Goal: Navigation & Orientation: Find specific page/section

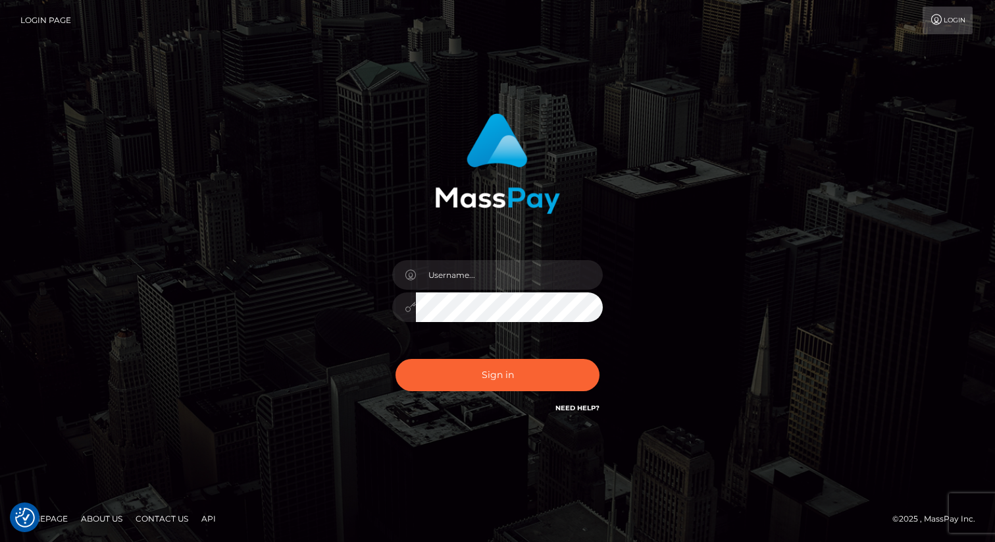
type input "[PERSON_NAME].nofans"
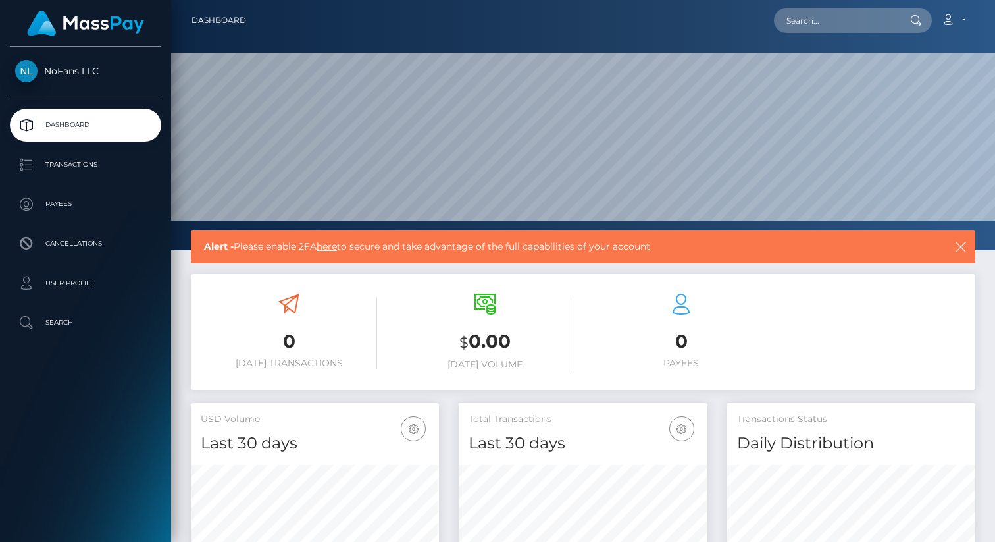
click at [334, 248] on link "here" at bounding box center [327, 246] width 20 height 12
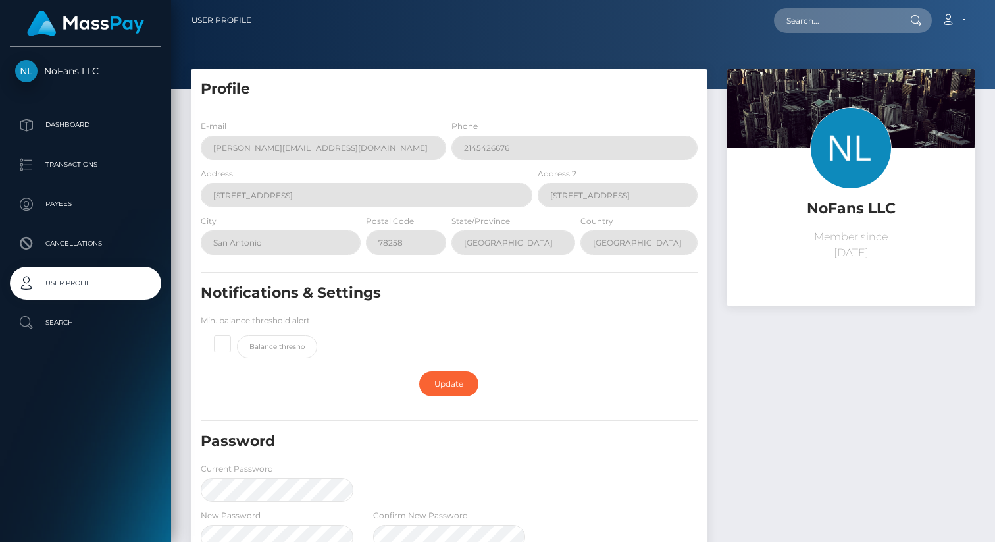
scroll to position [227, 0]
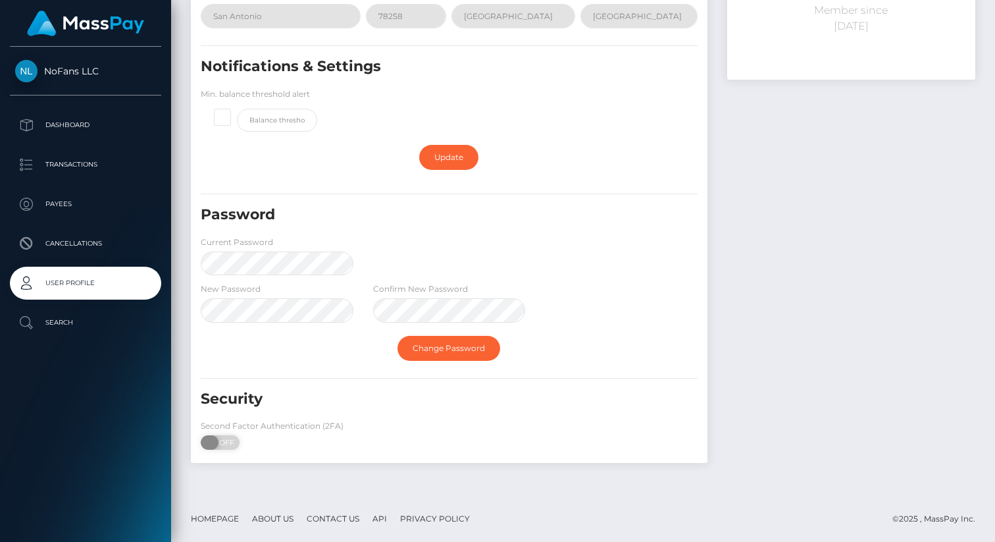
click at [220, 444] on span "OFF" at bounding box center [224, 442] width 33 height 14
checkbox input "true"
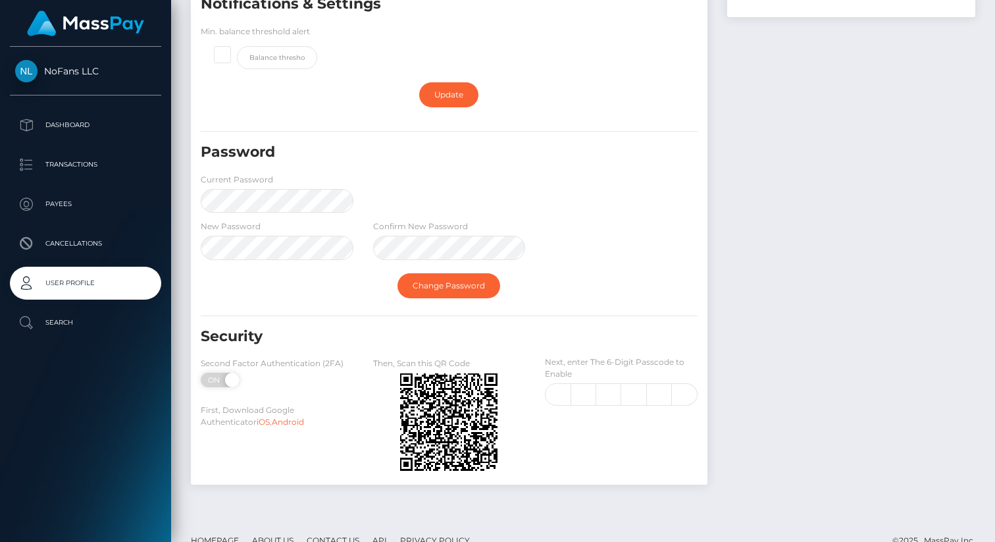
scroll to position [311, 0]
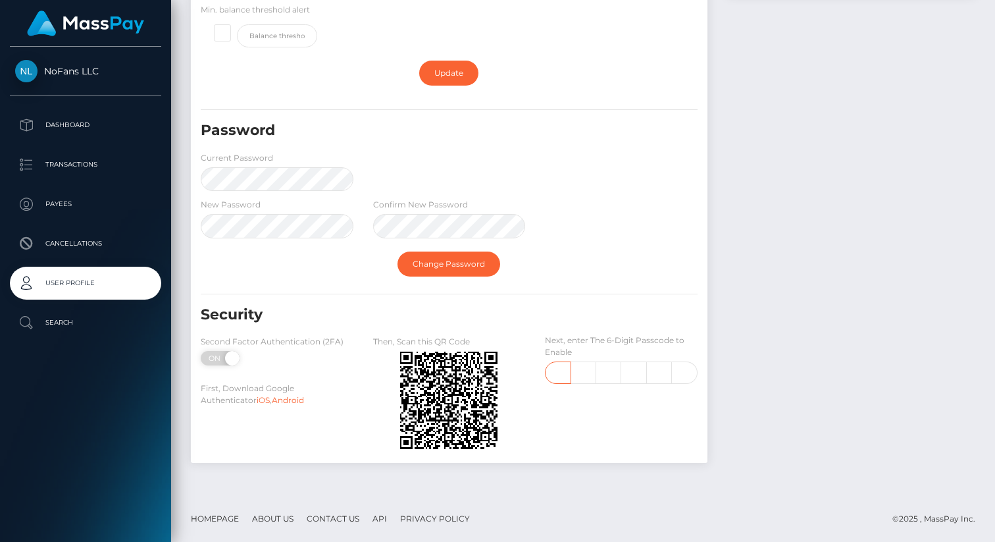
click at [547, 378] on input "text" at bounding box center [558, 372] width 26 height 22
click at [560, 373] on input "text" at bounding box center [558, 372] width 26 height 22
type input "6"
type input "0"
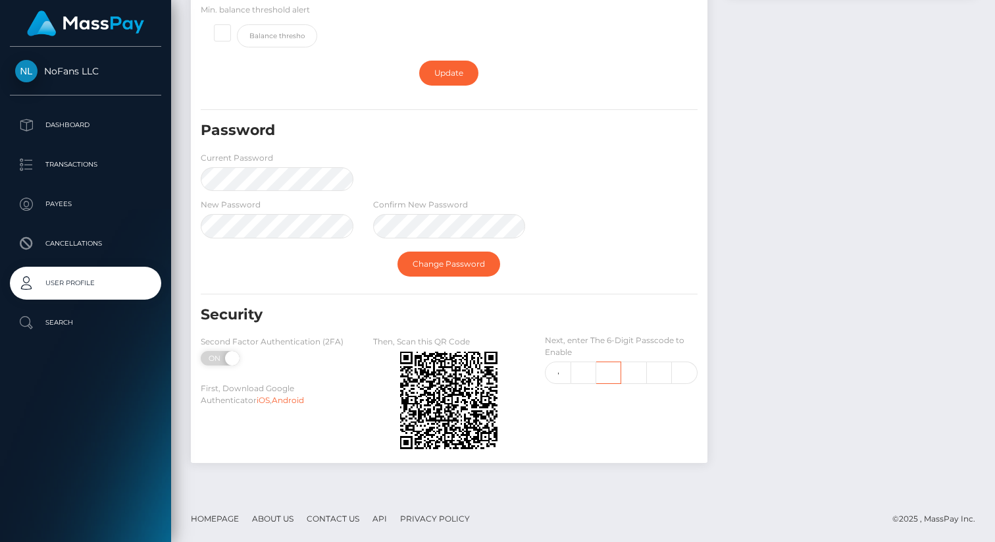
type input "4"
type input "5"
type input "4"
type input "5"
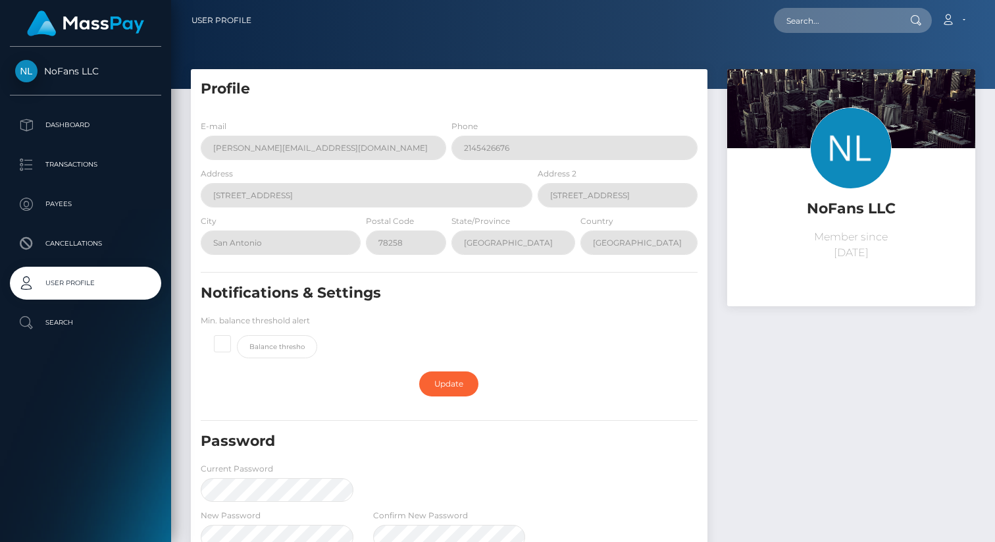
click at [55, 62] on link "NoFans LLC" at bounding box center [85, 71] width 171 height 22
click at [73, 121] on p "Dashboard" at bounding box center [85, 125] width 141 height 20
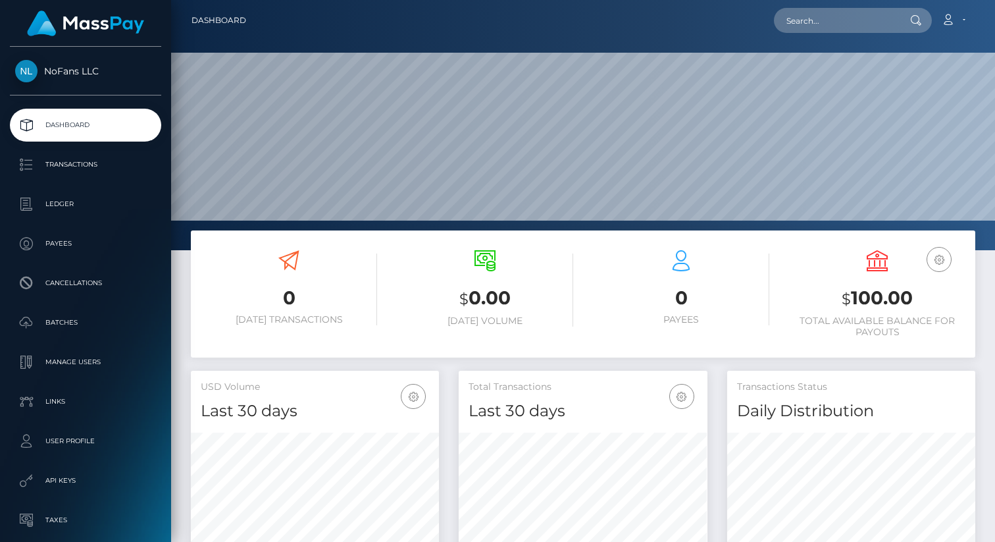
click at [879, 297] on h3 "$ 100.00" at bounding box center [877, 298] width 176 height 27
click at [930, 258] on button "button" at bounding box center [939, 259] width 25 height 25
click at [859, 296] on link "USD Balance" at bounding box center [899, 301] width 105 height 24
click at [746, 296] on h3 "0" at bounding box center [681, 298] width 176 height 26
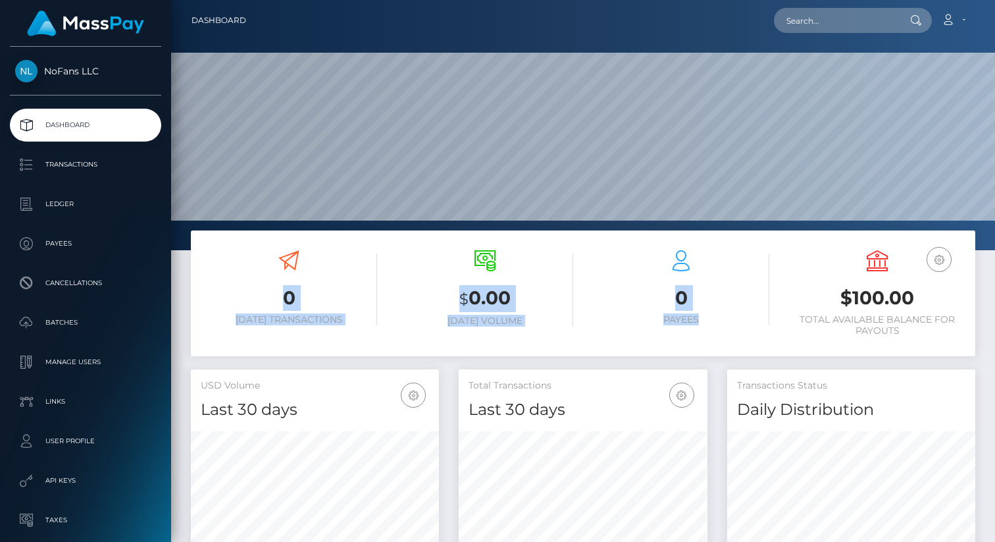
drag, startPoint x: 340, startPoint y: 292, endPoint x: 777, endPoint y: 321, distance: 438.0
click at [777, 321] on div "0 Today Transactions $ 0.00 Today Volume 0 Payees USD Balance" at bounding box center [583, 294] width 785 height 109
click at [777, 321] on div "0 Payees" at bounding box center [681, 294] width 196 height 109
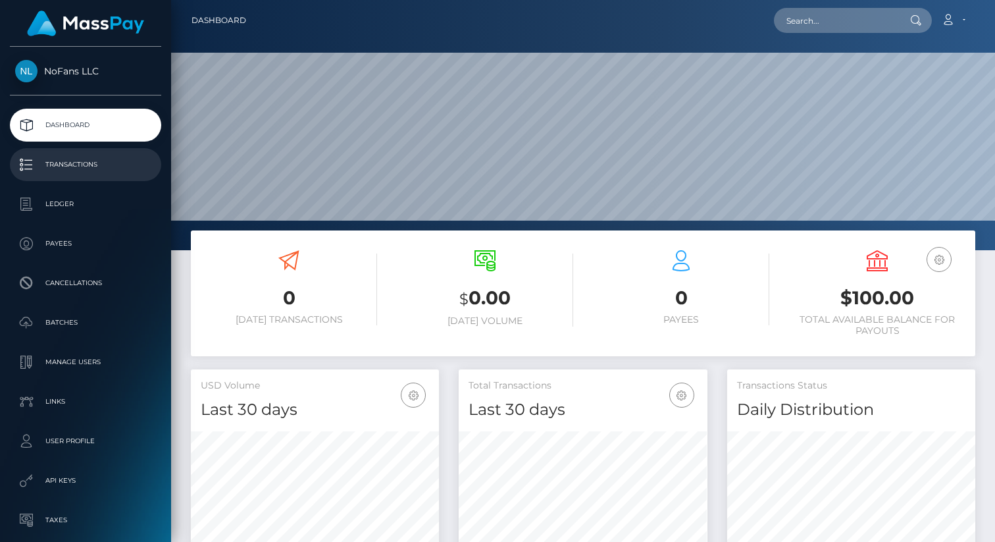
click at [53, 170] on p "Transactions" at bounding box center [85, 165] width 141 height 20
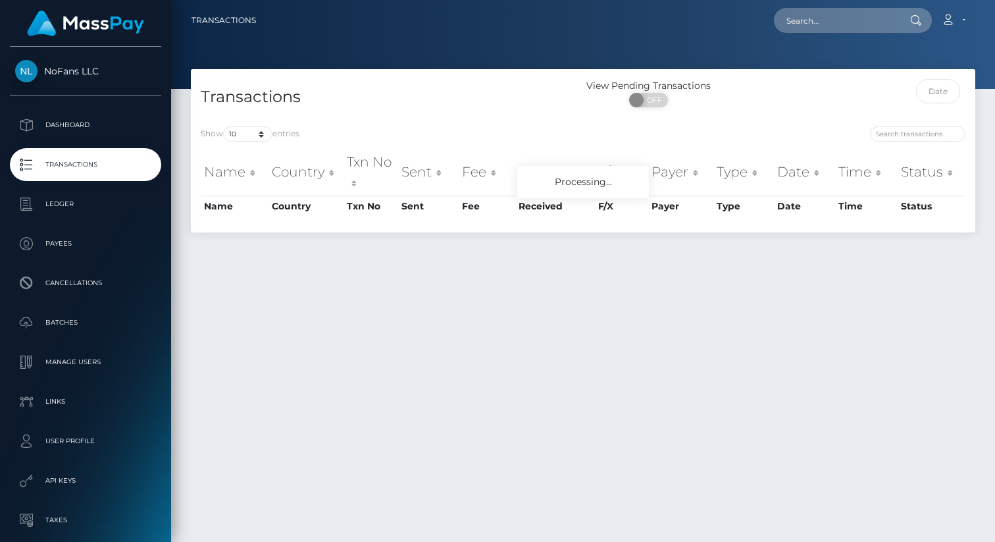
click at [131, 147] on ul "Dashboard Transactions Ledger Payees Cancellations Batches Links" at bounding box center [85, 342] width 171 height 467
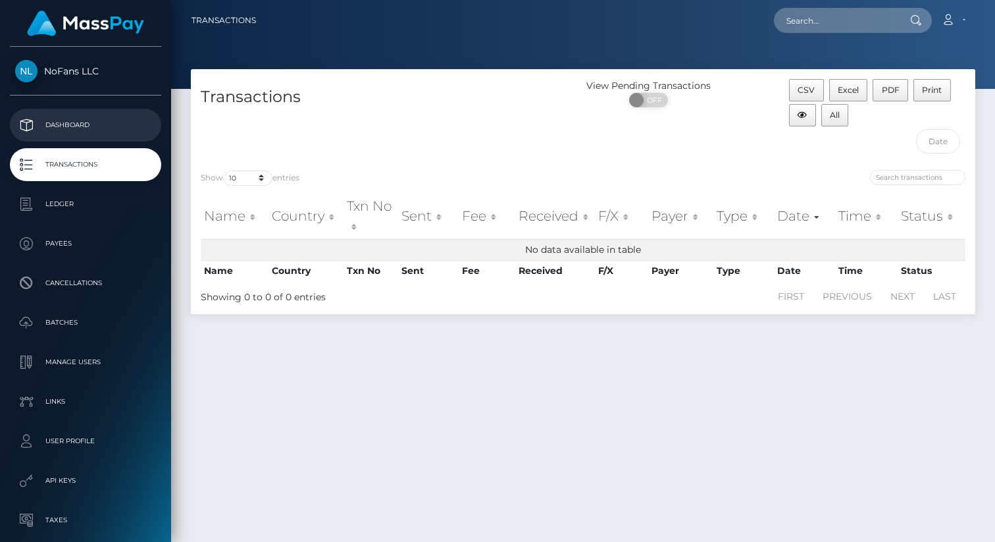
click at [113, 130] on p "Dashboard" at bounding box center [85, 125] width 141 height 20
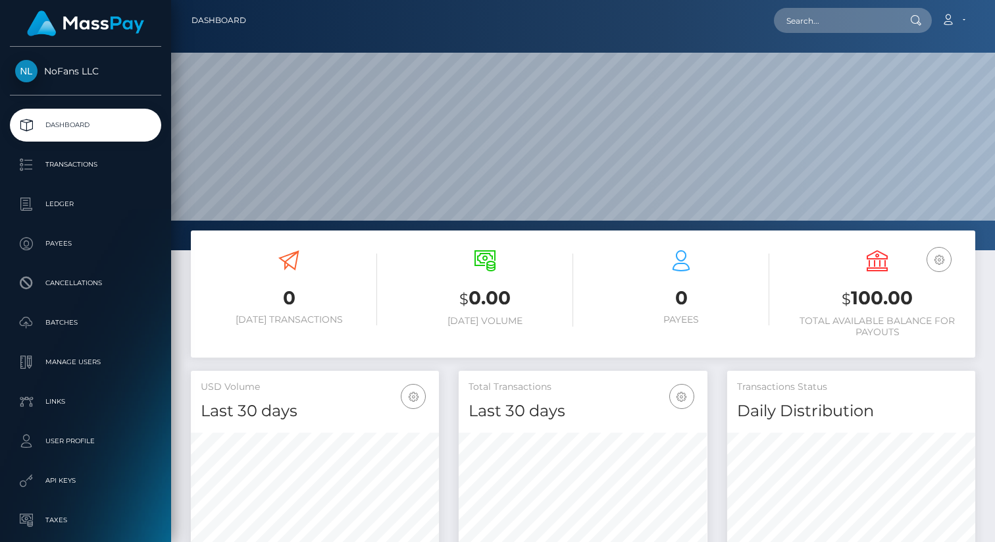
click at [707, 355] on div "0 Today Transactions $ 0.00 Today Volume 0 Payees USD Balance $ 100.00" at bounding box center [583, 293] width 785 height 127
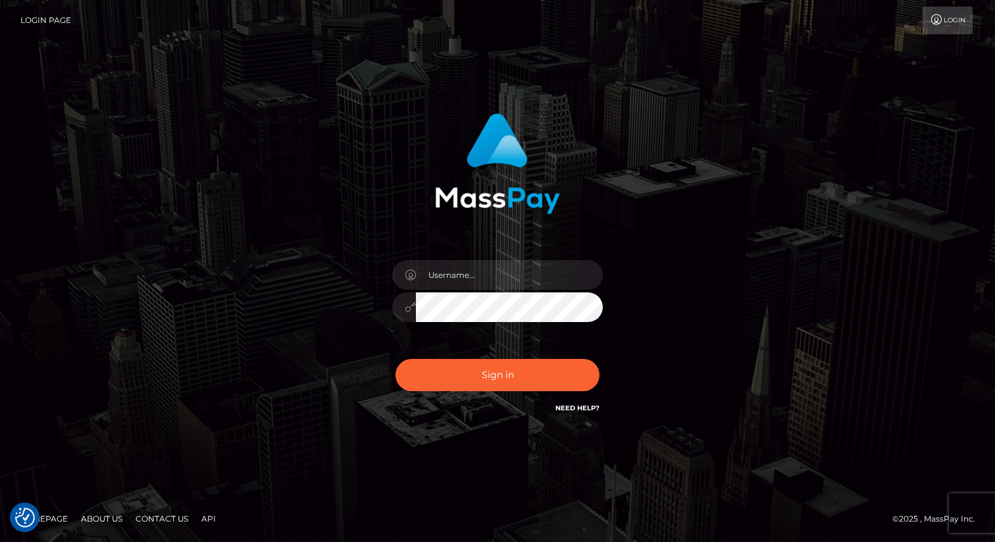
click at [278, 184] on div "Sign in" at bounding box center [497, 270] width 750 height 335
